Goal: Transaction & Acquisition: Purchase product/service

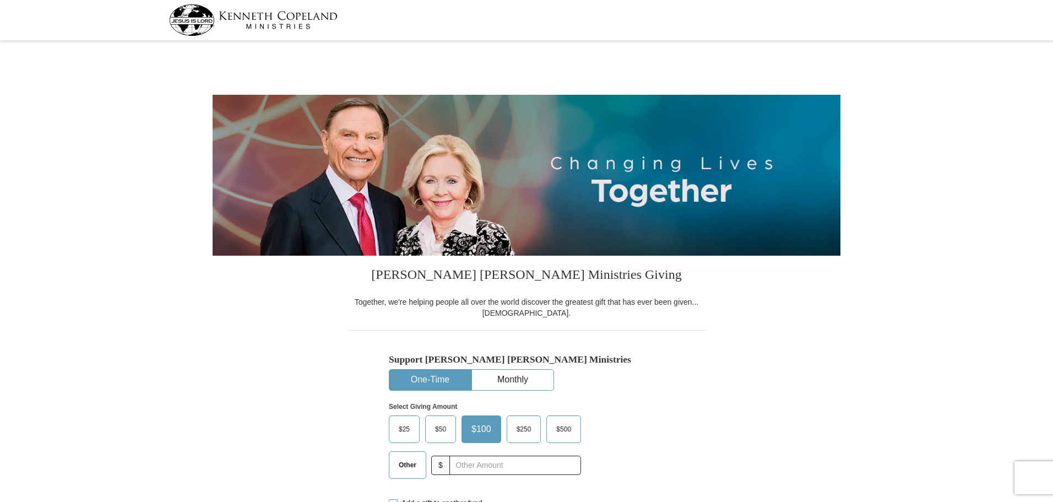
select select "MI"
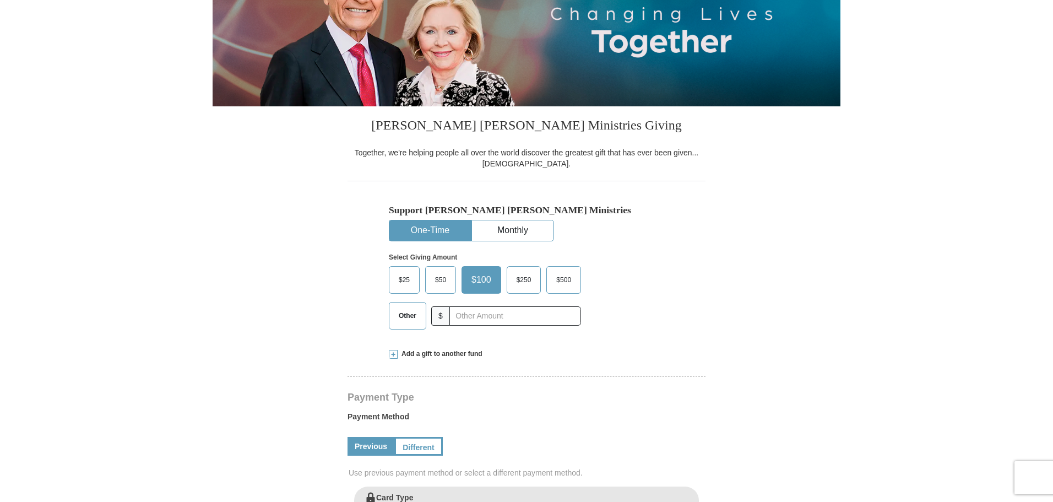
scroll to position [165, 0]
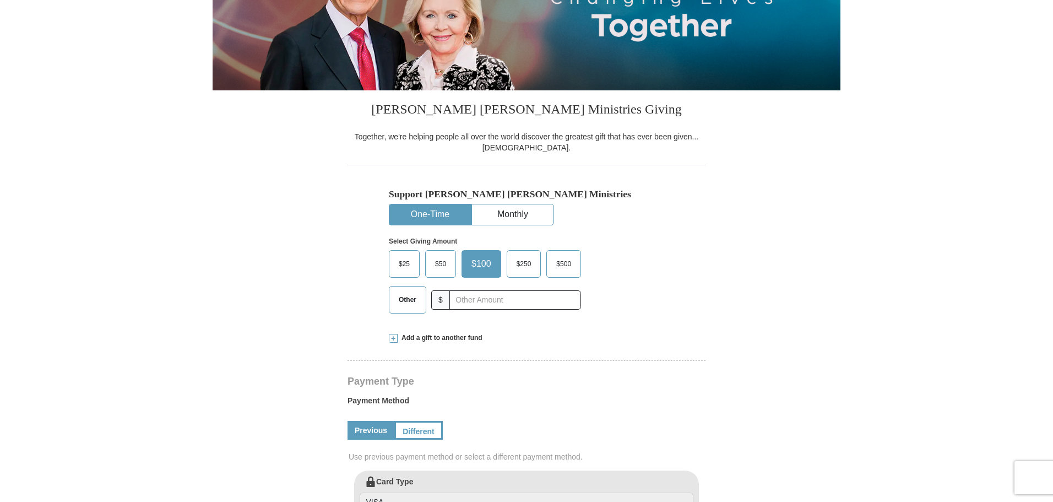
click at [437, 214] on button "One-Time" at bounding box center [430, 214] width 82 height 20
click at [468, 300] on input "text" at bounding box center [515, 299] width 122 height 19
type input "725.00"
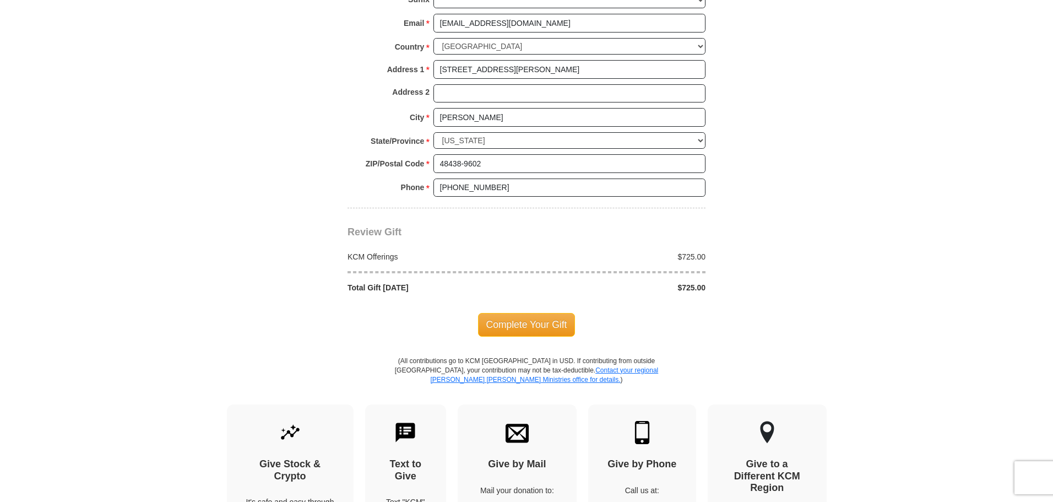
scroll to position [936, 0]
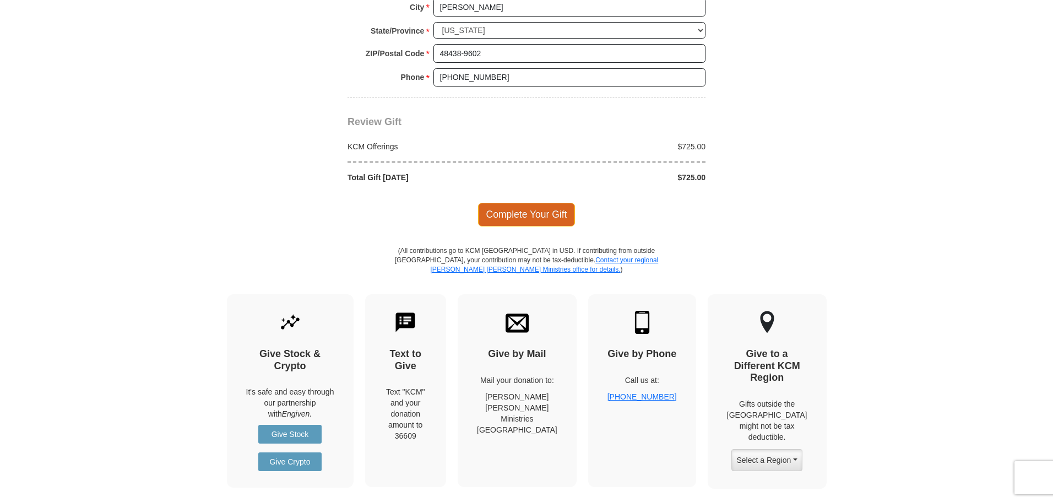
click at [526, 215] on span "Complete Your Gift" at bounding box center [526, 214] width 97 height 23
